Goal: Information Seeking & Learning: Check status

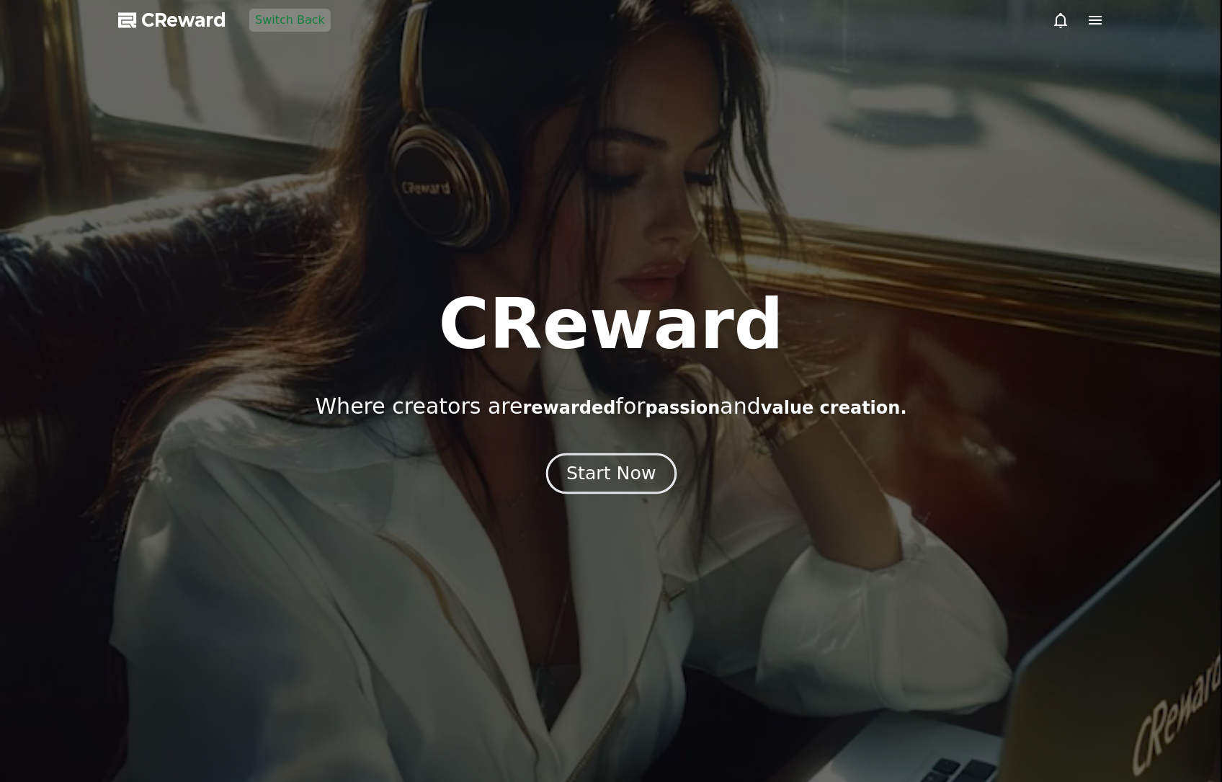
click at [563, 484] on button "Start Now" at bounding box center [610, 473] width 130 height 41
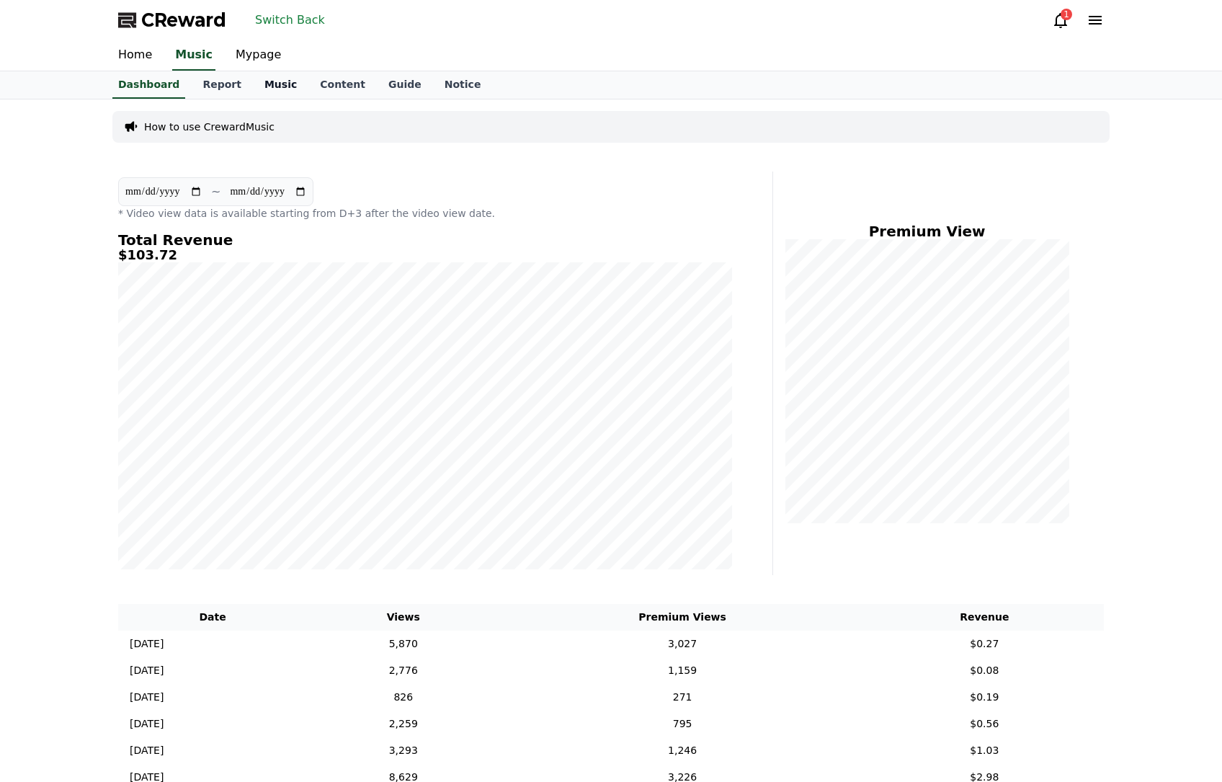
click at [254, 90] on link "Music" at bounding box center [280, 84] width 55 height 27
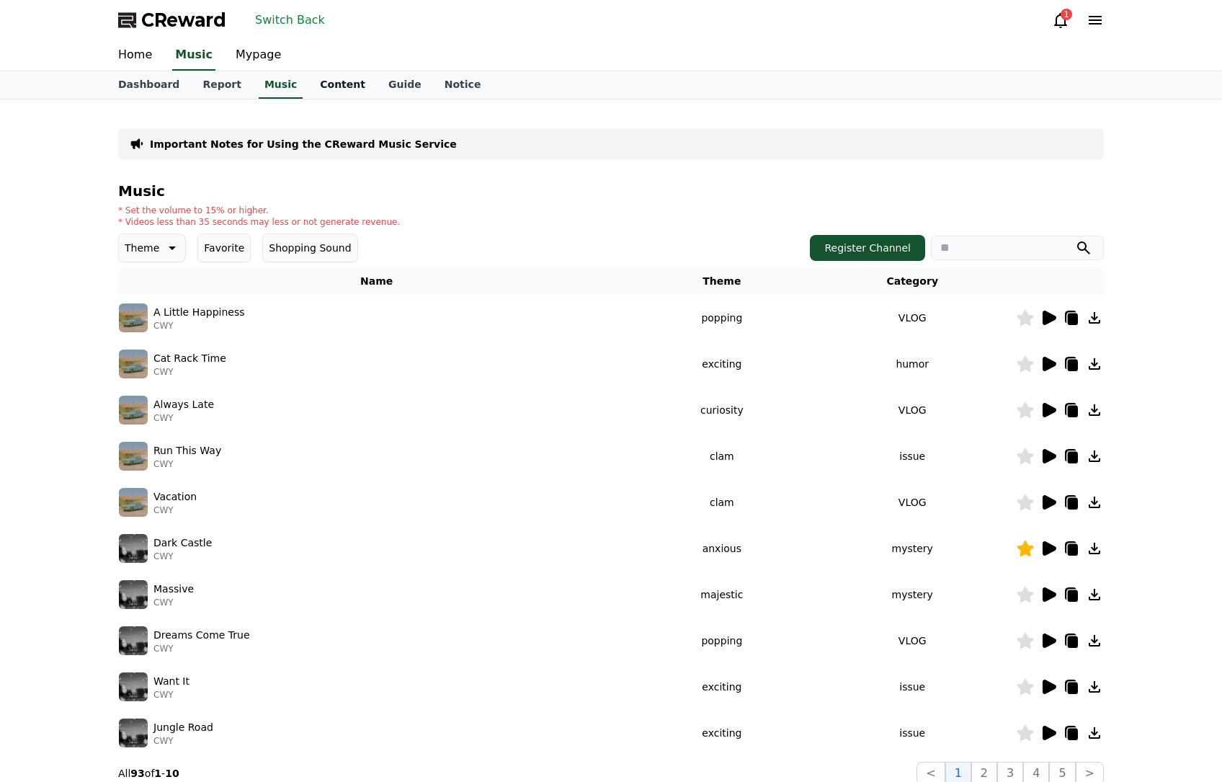
click at [308, 94] on link "Content" at bounding box center [342, 84] width 68 height 27
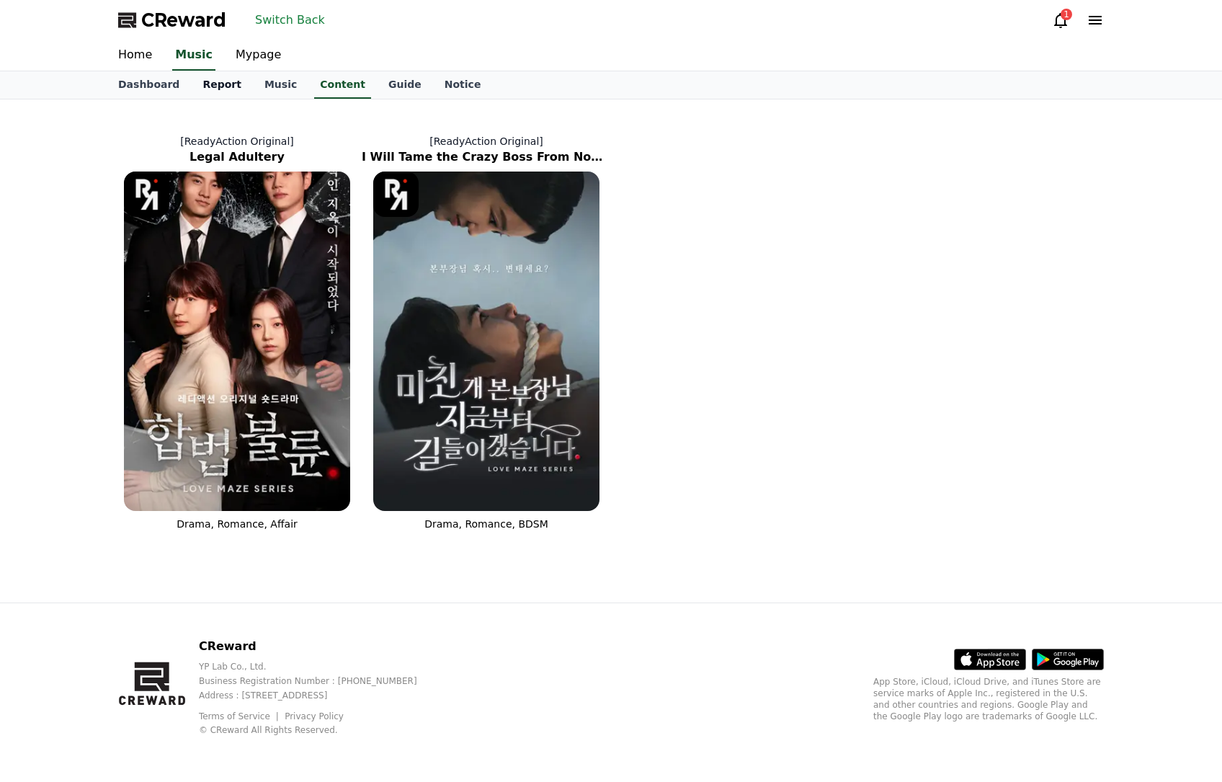
click at [205, 81] on link "Report" at bounding box center [222, 84] width 62 height 27
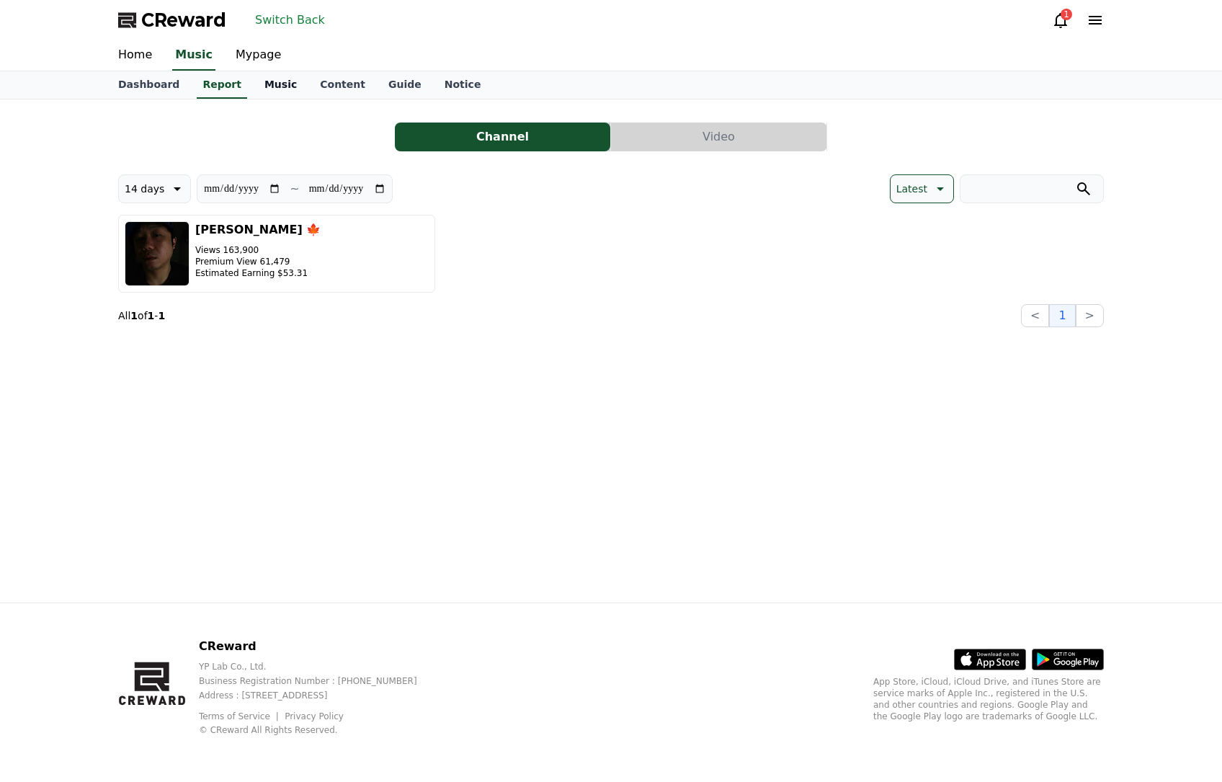
click at [288, 92] on link "Music" at bounding box center [280, 84] width 55 height 27
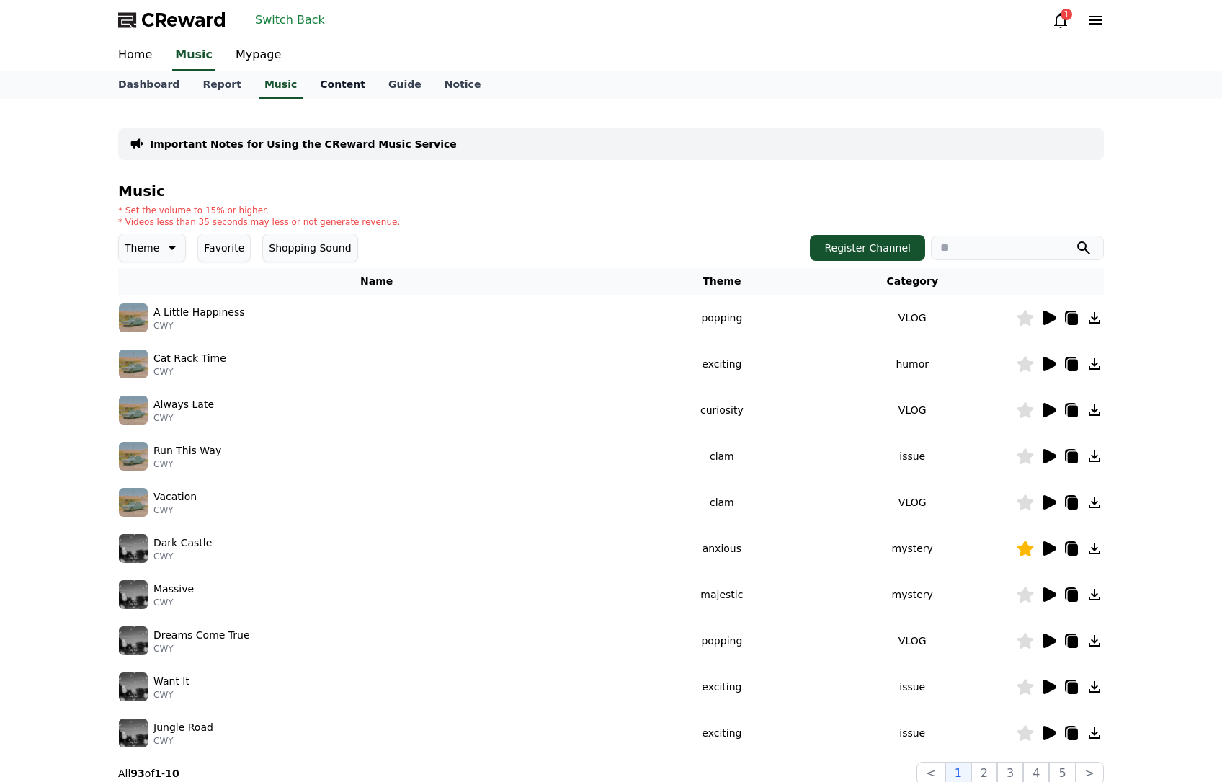
click at [309, 86] on link "Content" at bounding box center [342, 84] width 68 height 27
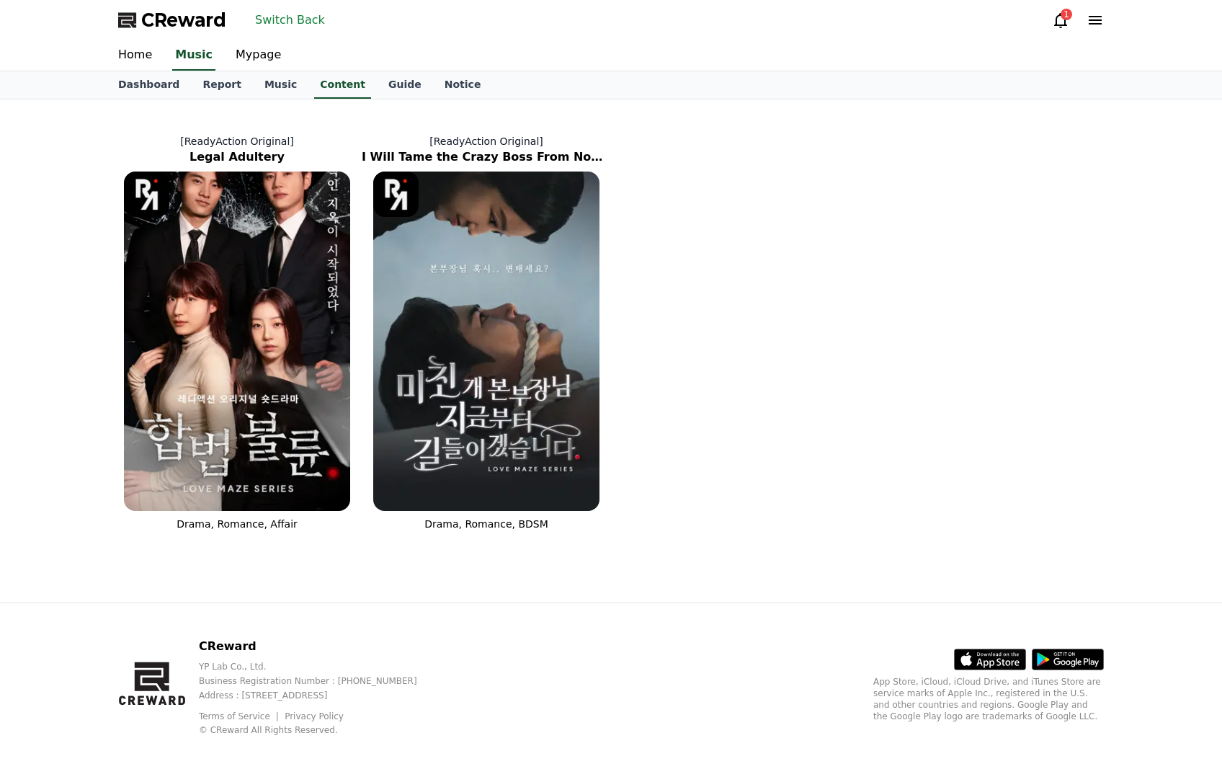
drag, startPoint x: 909, startPoint y: 189, endPoint x: 890, endPoint y: 184, distance: 19.9
click at [909, 189] on div "[ReadyAction Original] Legal Adultery Drama, Romance, Affair [ReadyAction Origi…" at bounding box center [610, 323] width 997 height 437
click at [211, 84] on link "Report" at bounding box center [222, 84] width 62 height 27
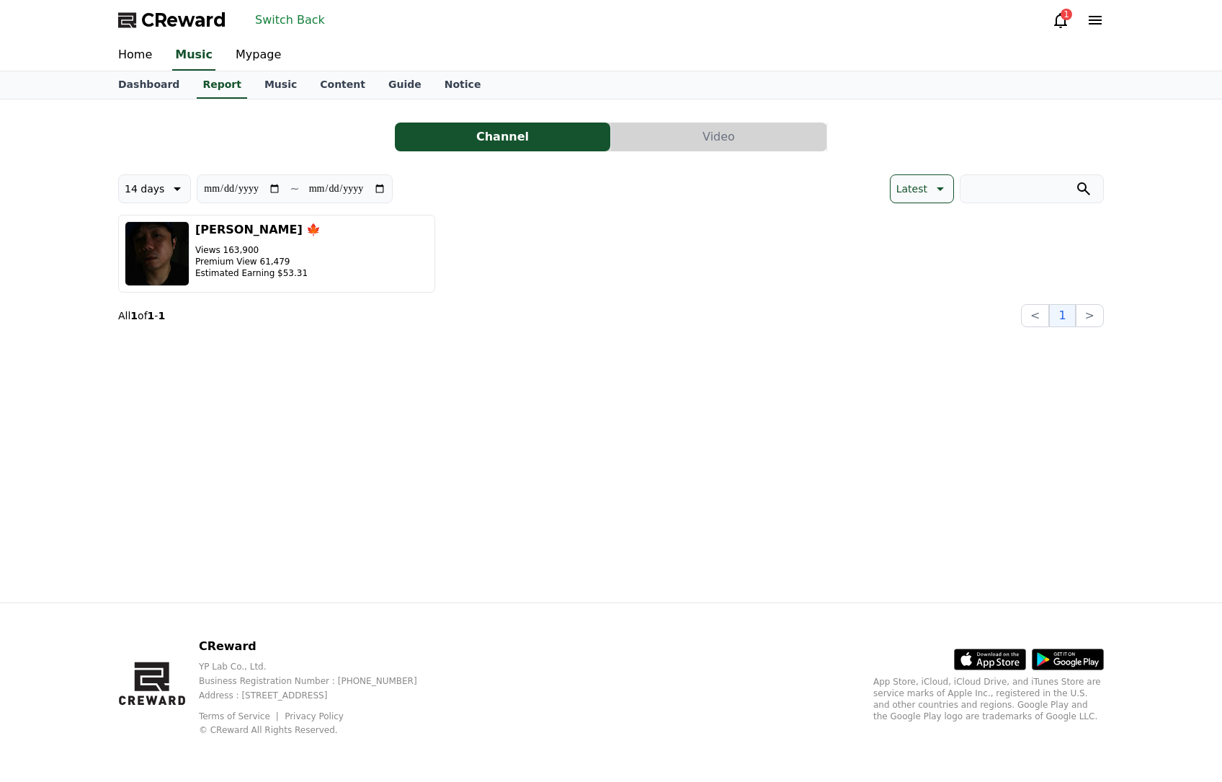
click at [668, 144] on button "Video" at bounding box center [718, 136] width 215 height 29
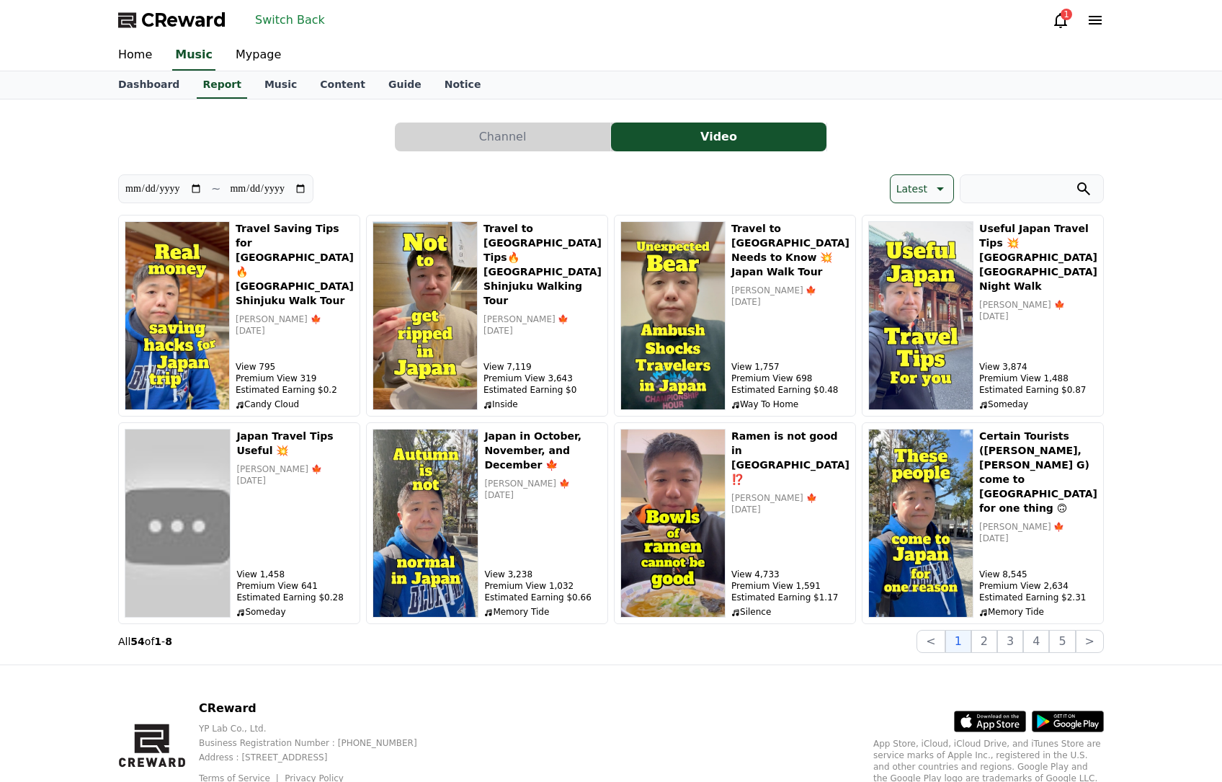
click at [1014, 196] on input "search" at bounding box center [1032, 188] width 144 height 29
paste input "**********"
type input "**********"
click at [1075, 180] on button "submit" at bounding box center [1083, 188] width 17 height 17
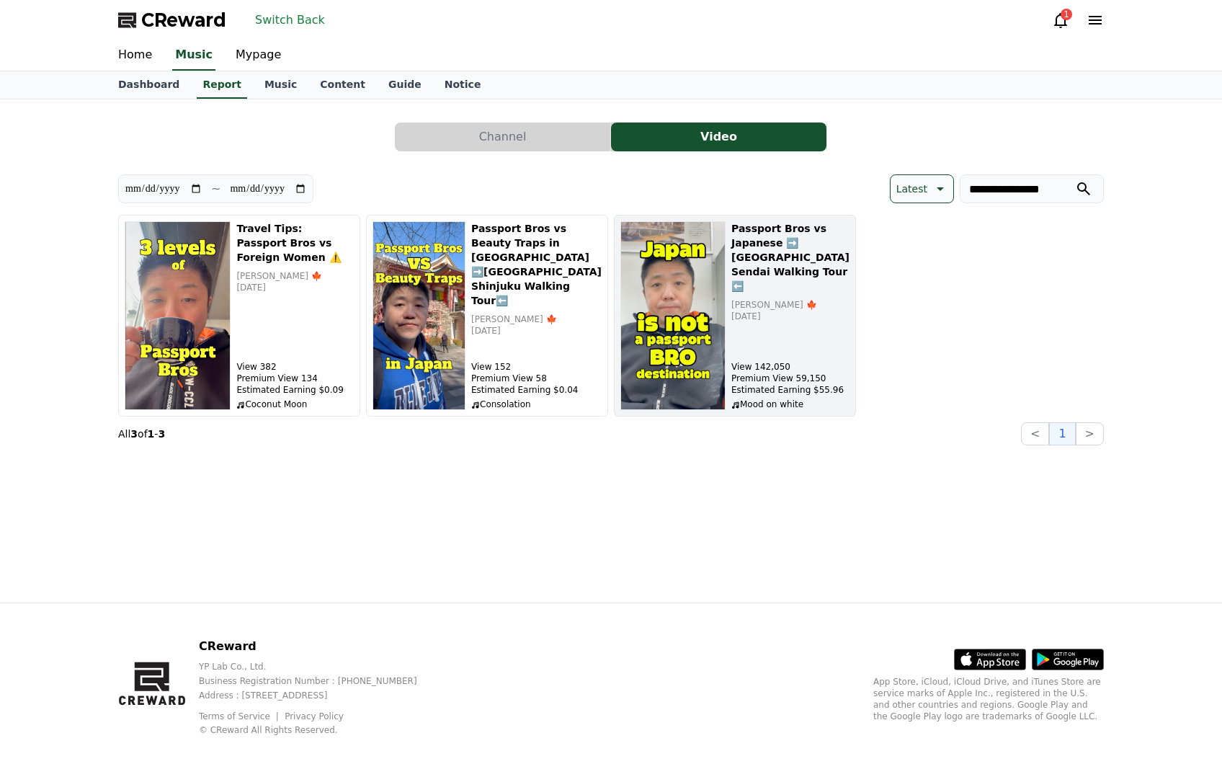
click at [804, 322] on div "Passport Bros vs Japanese ➡️ Japan Sendai Walking Tour ⬅️ Tony Yeung 🍁 2025-06-…" at bounding box center [790, 315] width 118 height 189
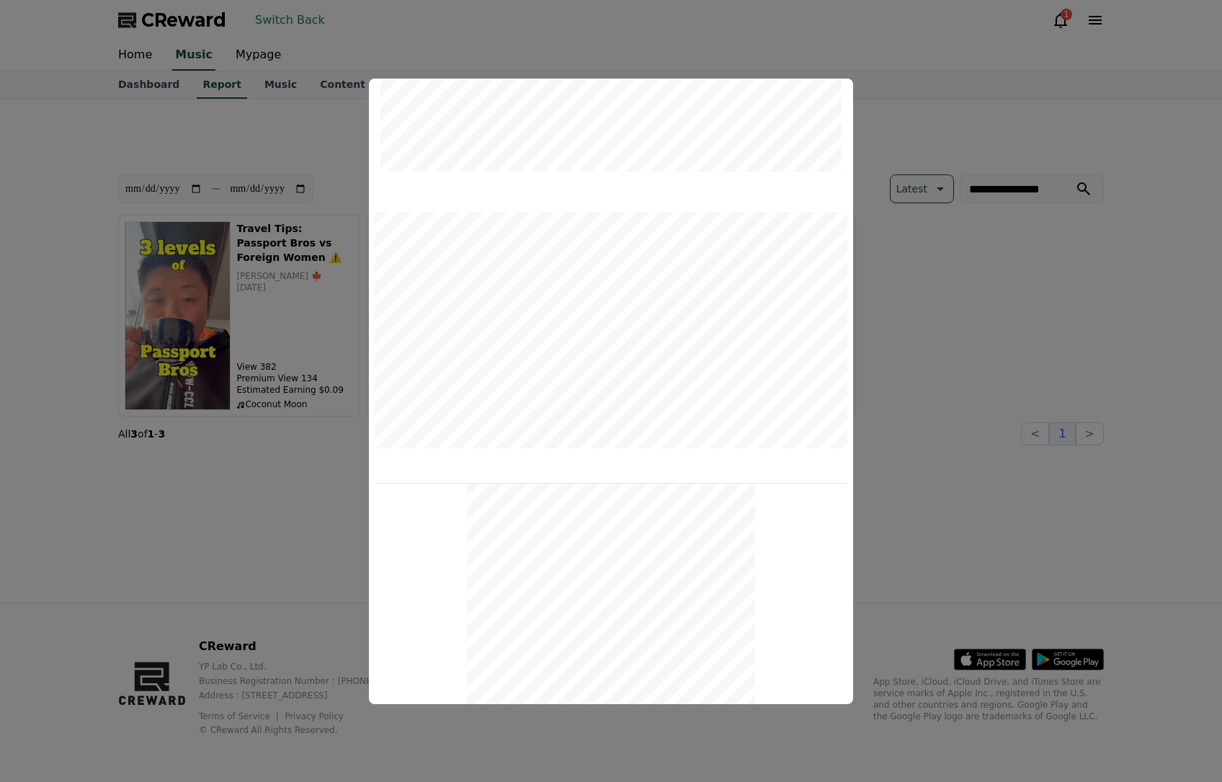
scroll to position [43, 0]
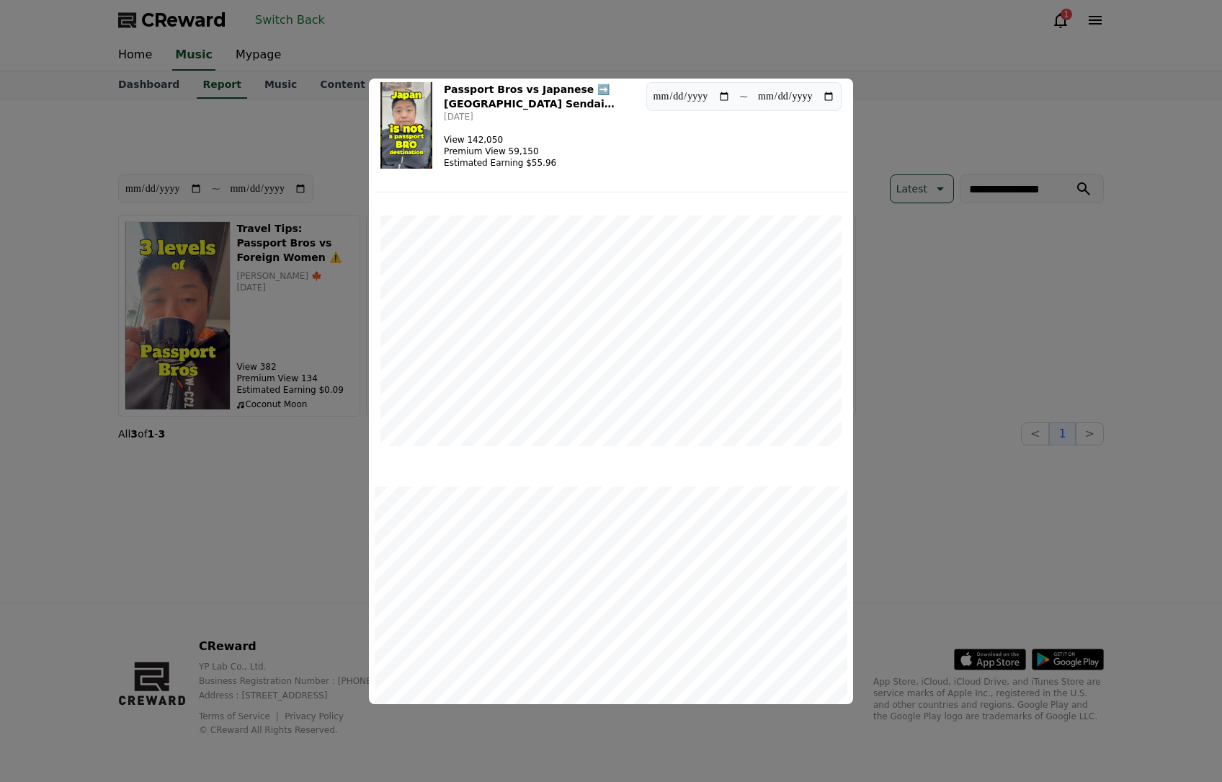
click at [1010, 332] on button "close modal" at bounding box center [611, 391] width 1222 height 782
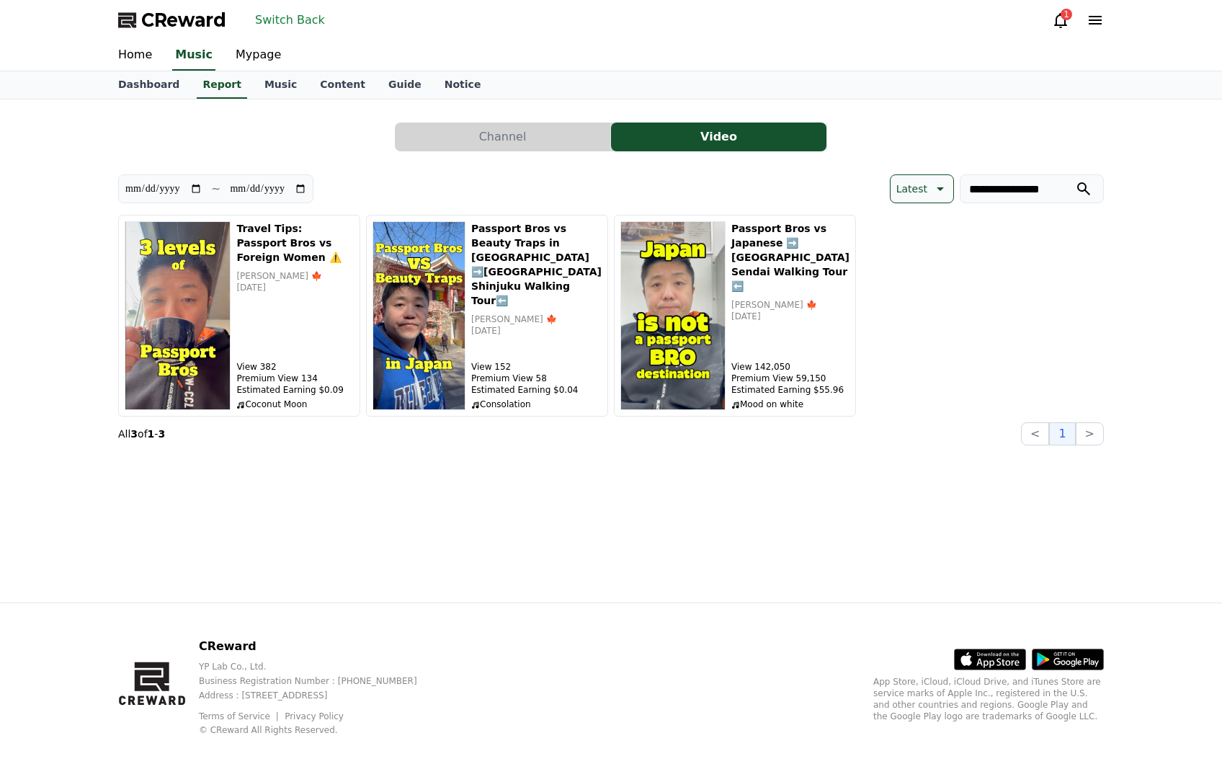
click at [312, 25] on button "Switch Back" at bounding box center [289, 20] width 81 height 23
